Goal: Understand process/instructions: Learn how to perform a task or action

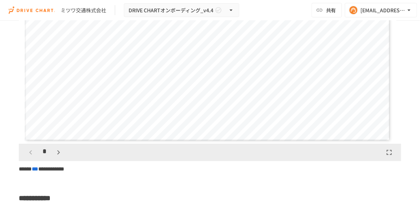
scroll to position [1219, 0]
click at [56, 156] on icon "button" at bounding box center [58, 151] width 9 height 9
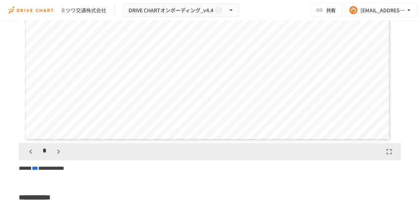
click at [56, 156] on icon "button" at bounding box center [58, 151] width 9 height 9
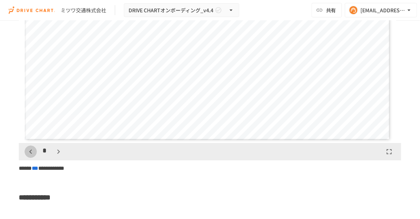
click at [30, 154] on icon "button" at bounding box center [30, 151] width 3 height 4
click at [31, 156] on icon "button" at bounding box center [30, 151] width 9 height 9
click at [56, 156] on icon "button" at bounding box center [58, 151] width 9 height 9
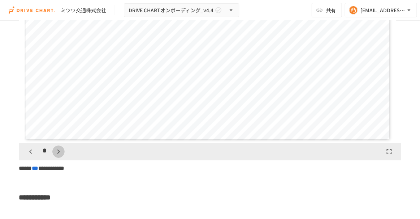
scroll to position [1482, 0]
click at [32, 156] on icon "button" at bounding box center [30, 151] width 9 height 9
click at [29, 156] on icon "button" at bounding box center [30, 151] width 9 height 9
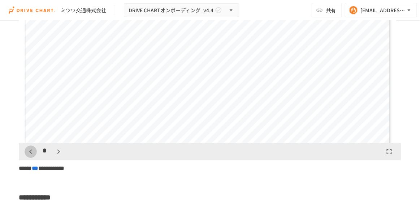
click at [29, 156] on icon "button" at bounding box center [30, 151] width 9 height 9
click at [53, 157] on button "button" at bounding box center [58, 151] width 12 height 12
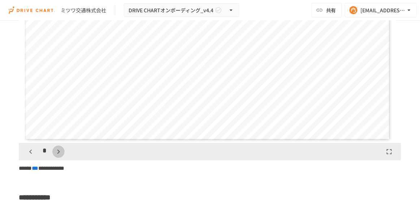
click at [56, 156] on icon "button" at bounding box center [58, 151] width 9 height 9
click at [30, 156] on icon "button" at bounding box center [30, 151] width 9 height 9
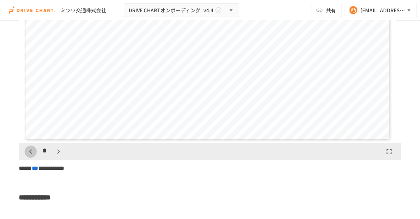
click at [30, 156] on icon "button" at bounding box center [30, 151] width 9 height 9
click at [33, 155] on icon "button" at bounding box center [30, 151] width 9 height 9
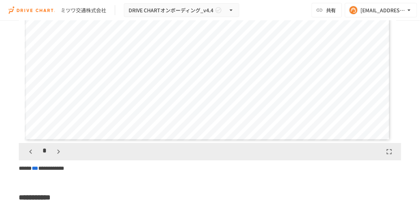
scroll to position [423, 0]
click at [56, 156] on icon "button" at bounding box center [58, 151] width 9 height 9
click at [26, 156] on icon "button" at bounding box center [30, 151] width 9 height 9
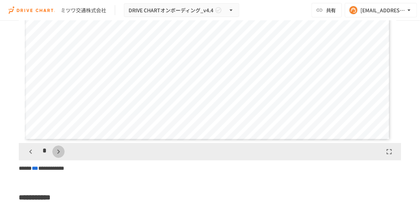
click at [57, 156] on icon "button" at bounding box center [58, 151] width 9 height 9
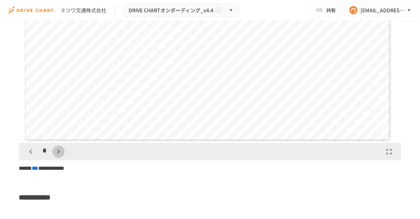
click at [57, 156] on icon "button" at bounding box center [58, 151] width 9 height 9
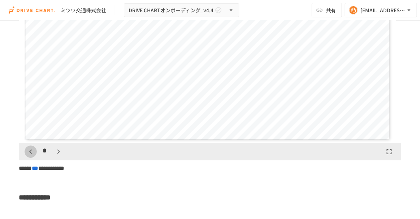
click at [29, 156] on icon "button" at bounding box center [30, 151] width 9 height 9
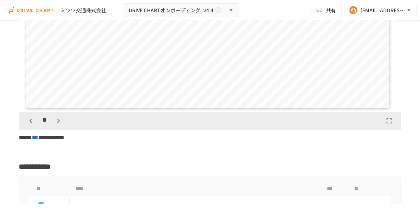
scroll to position [1278, 0]
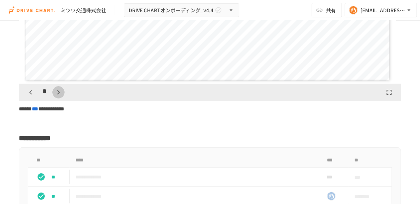
click at [60, 97] on icon "button" at bounding box center [58, 92] width 9 height 9
click at [31, 97] on icon "button" at bounding box center [30, 92] width 9 height 9
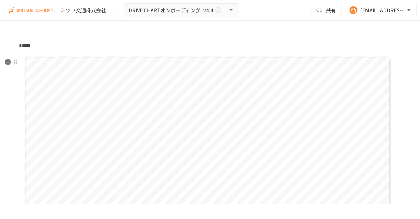
scroll to position [1093, 0]
